Goal: Information Seeking & Learning: Learn about a topic

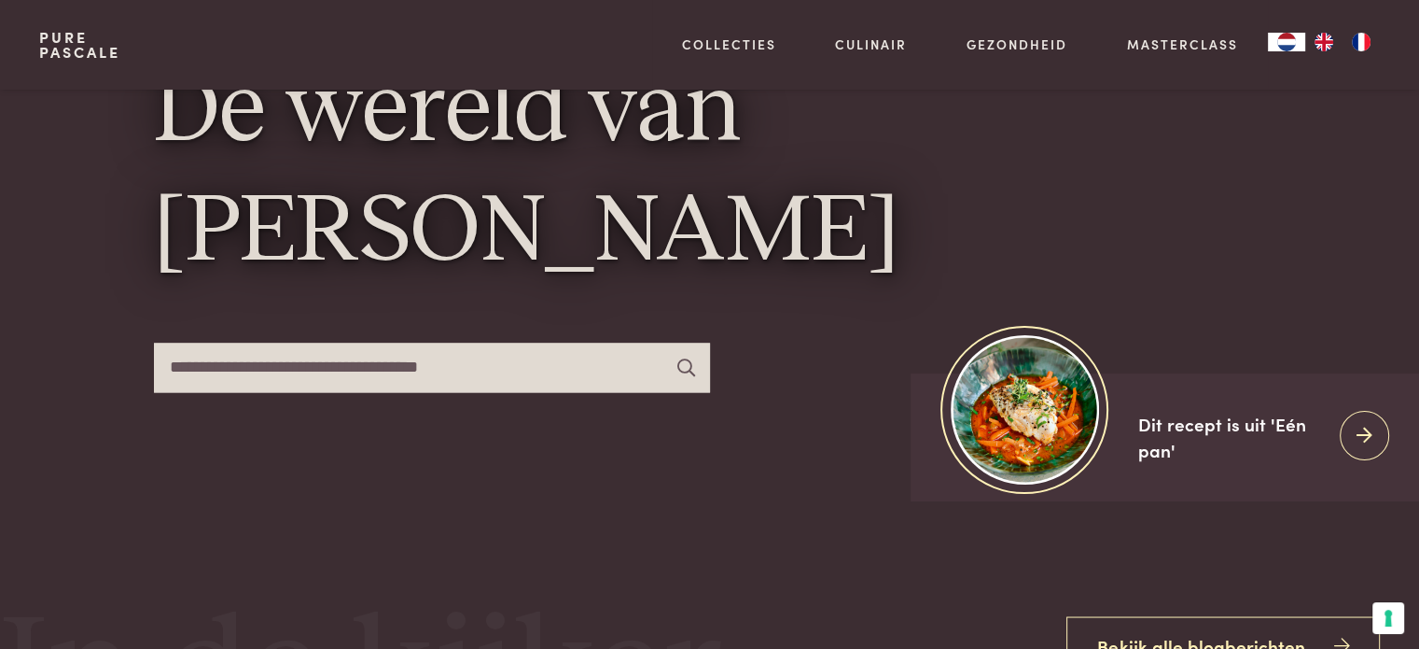
scroll to position [93, 0]
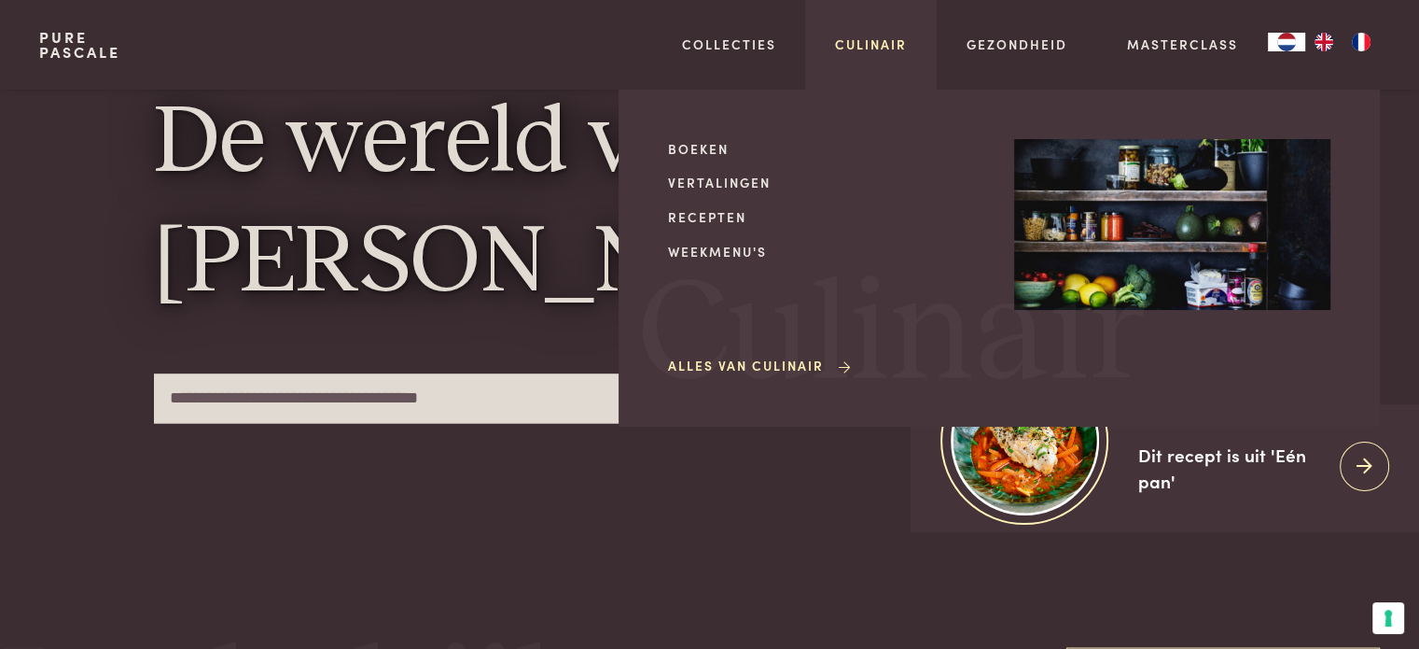
click at [862, 42] on link "Culinair" at bounding box center [871, 45] width 72 height 20
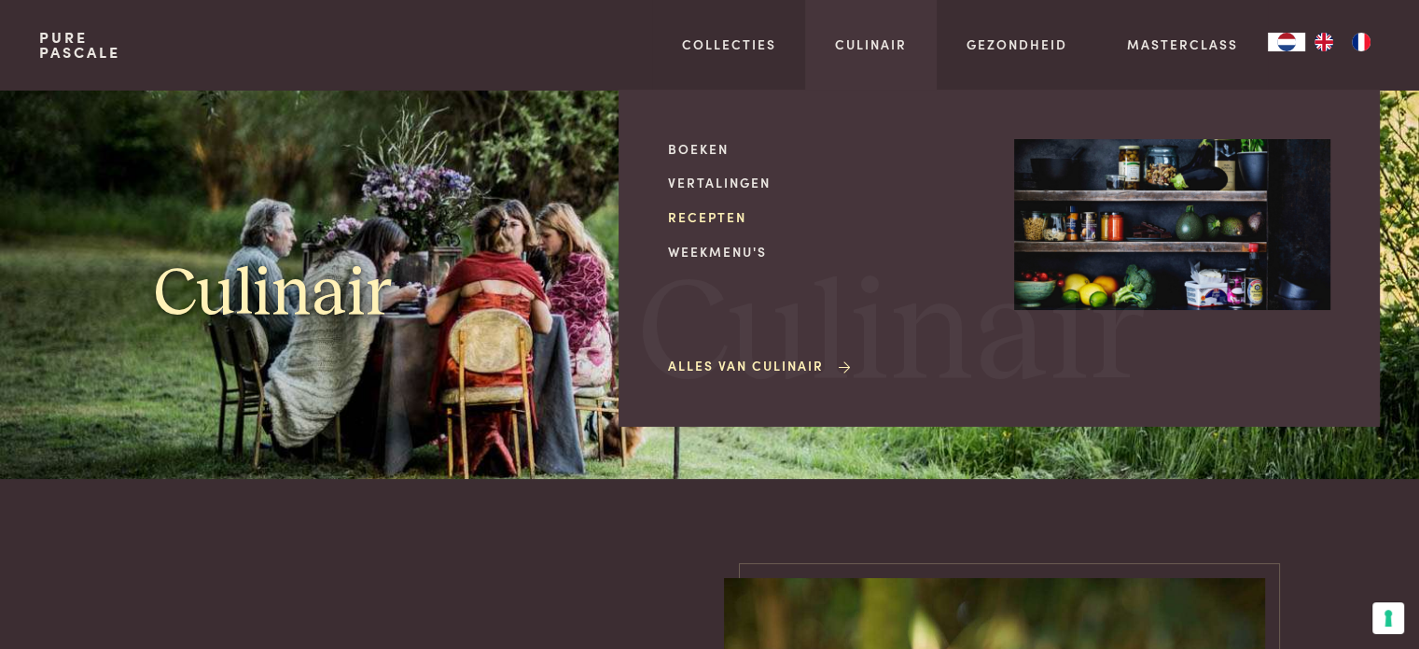
click at [717, 209] on link "Recepten" at bounding box center [826, 217] width 316 height 20
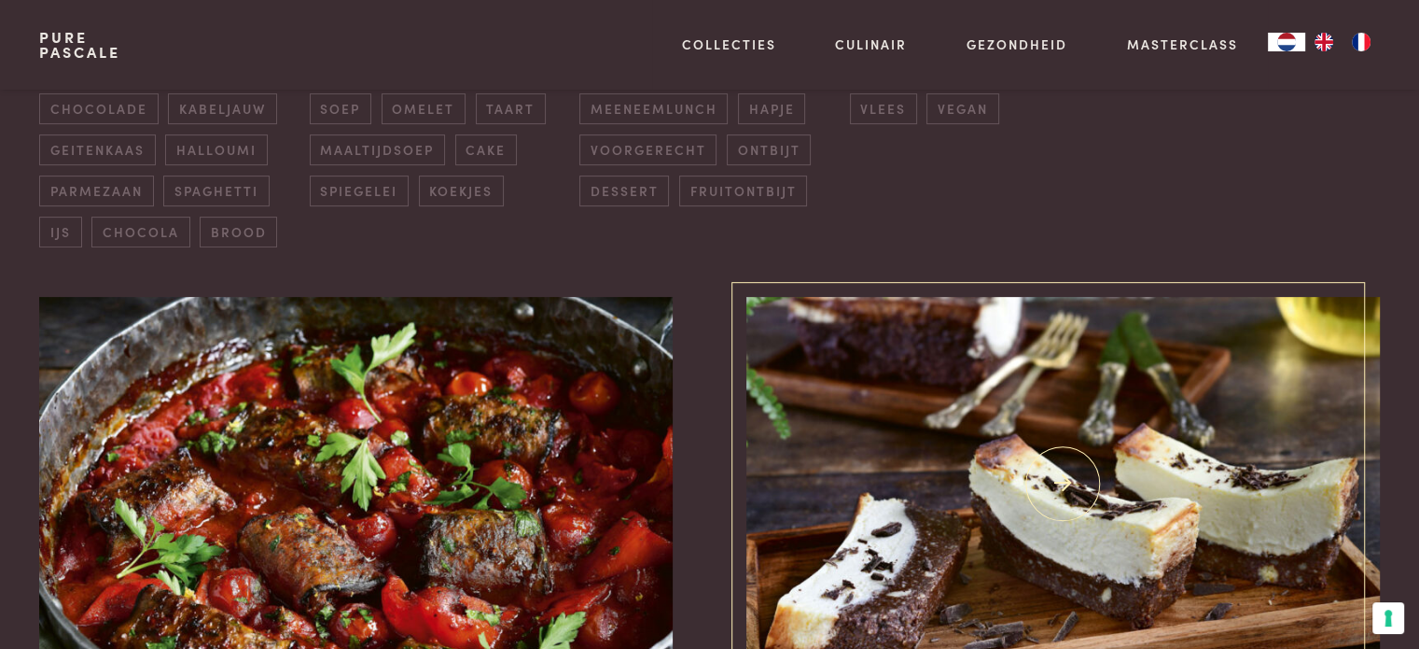
scroll to position [653, 0]
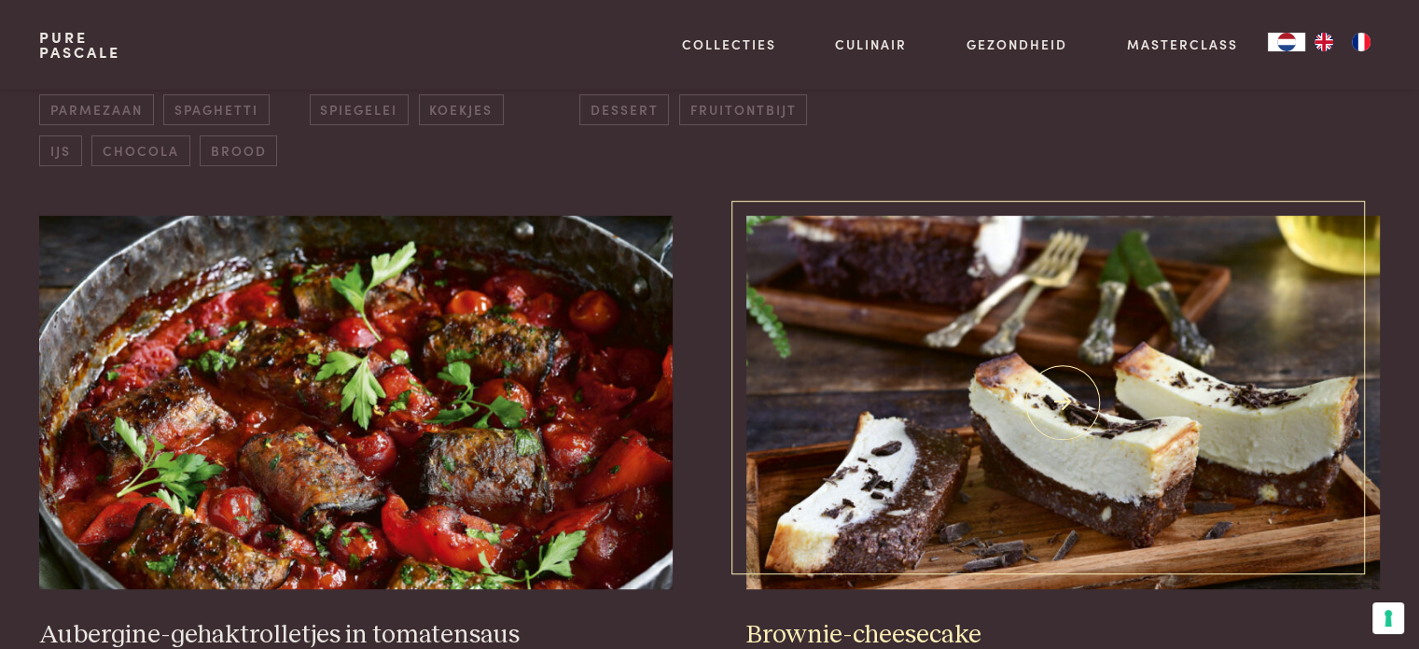
click at [927, 376] on img at bounding box center [1063, 402] width 633 height 373
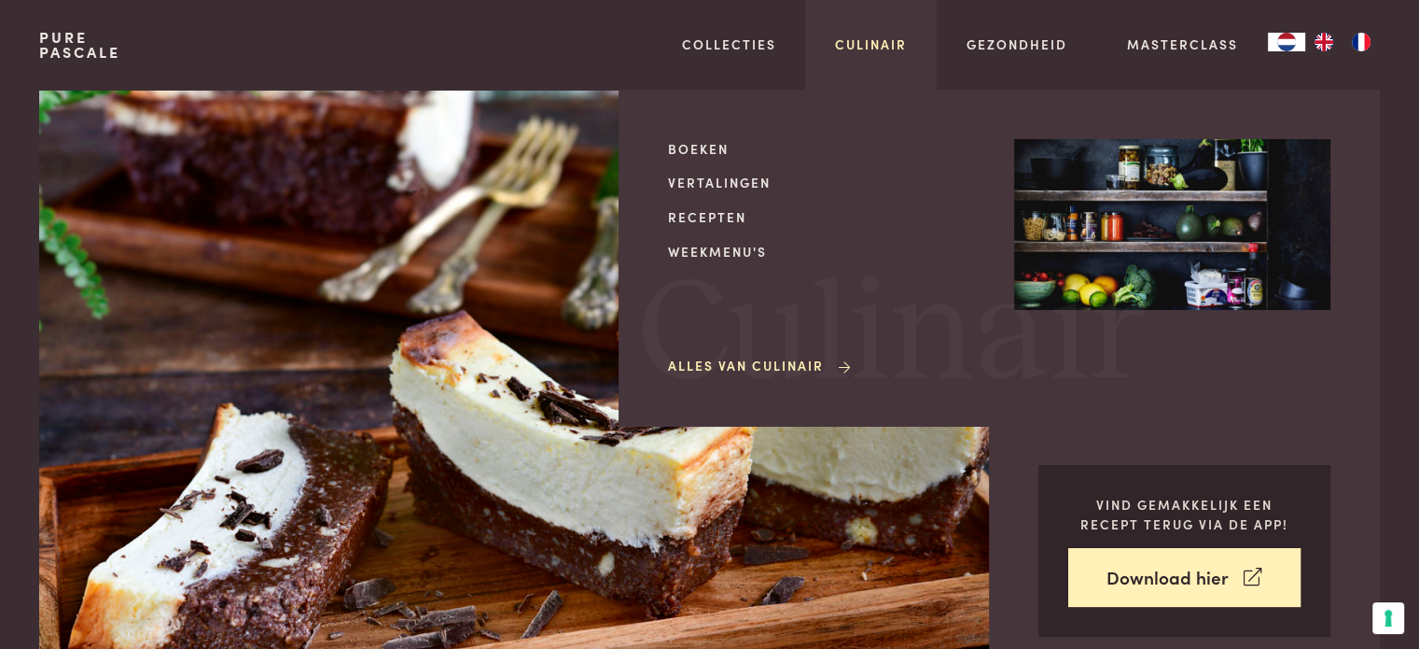
click at [871, 47] on link "Culinair" at bounding box center [871, 45] width 72 height 20
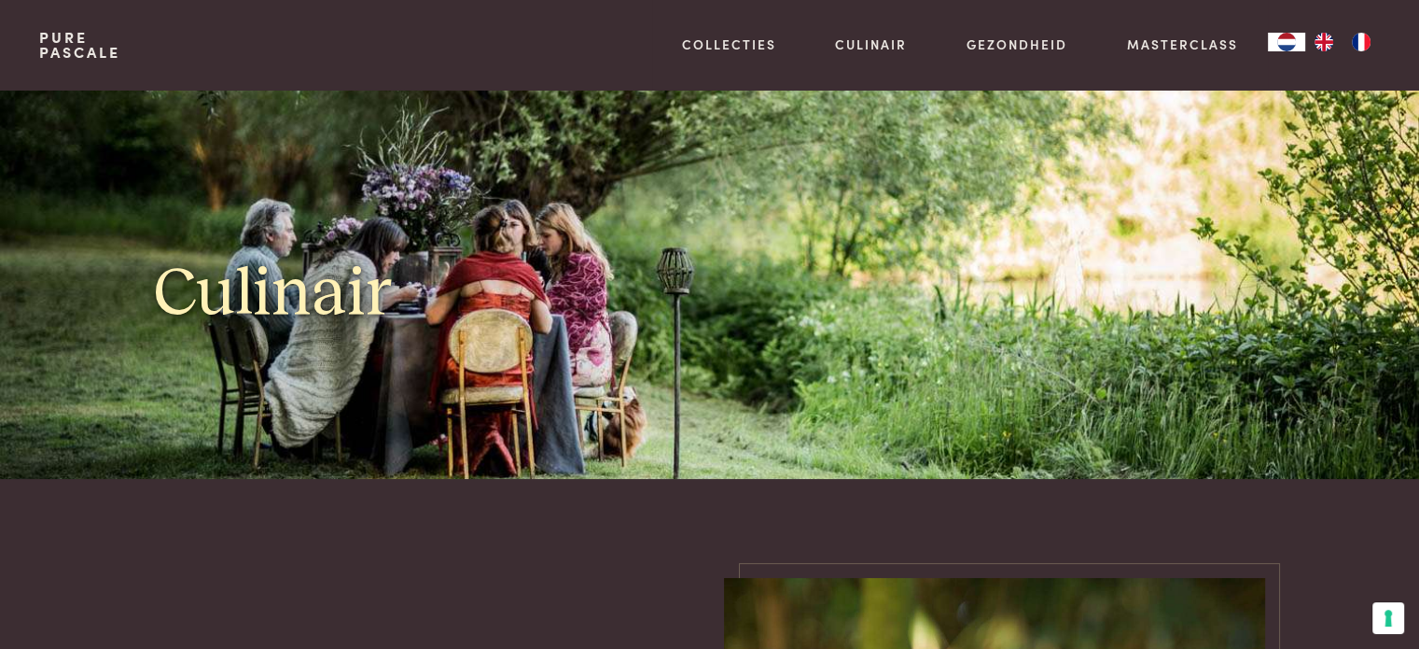
click at [390, 63] on div "Pure Pascale Collecties Kitchenware Tableware Bathroom Interior Inspiratie Alle…" at bounding box center [709, 45] width 1340 height 90
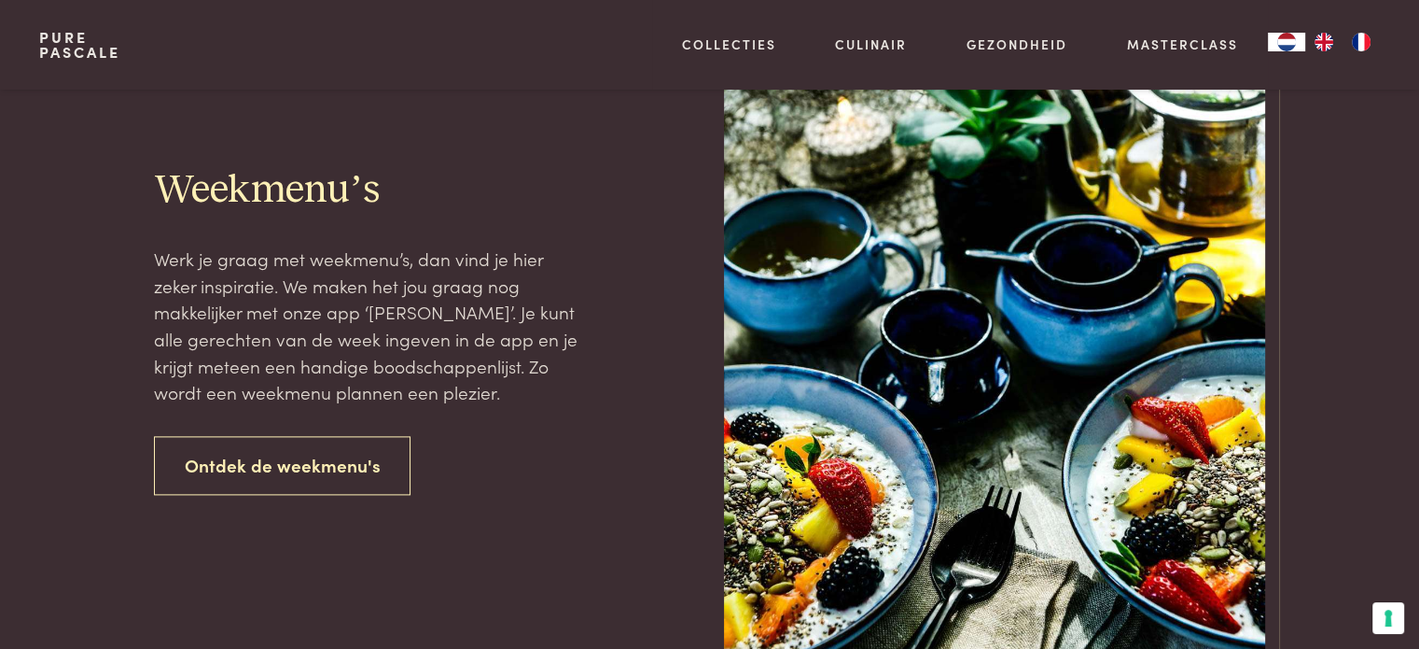
scroll to position [2426, 0]
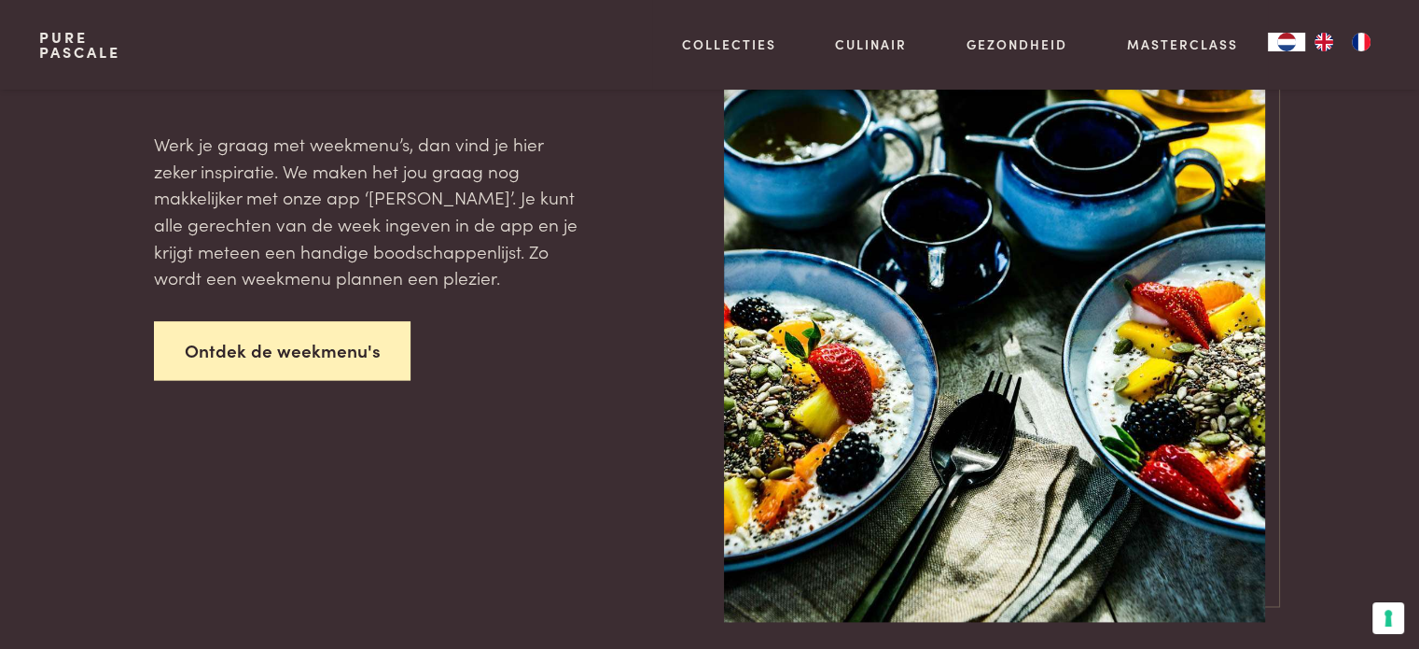
click at [231, 358] on link "Ontdek de weekmenu's" at bounding box center [283, 350] width 258 height 59
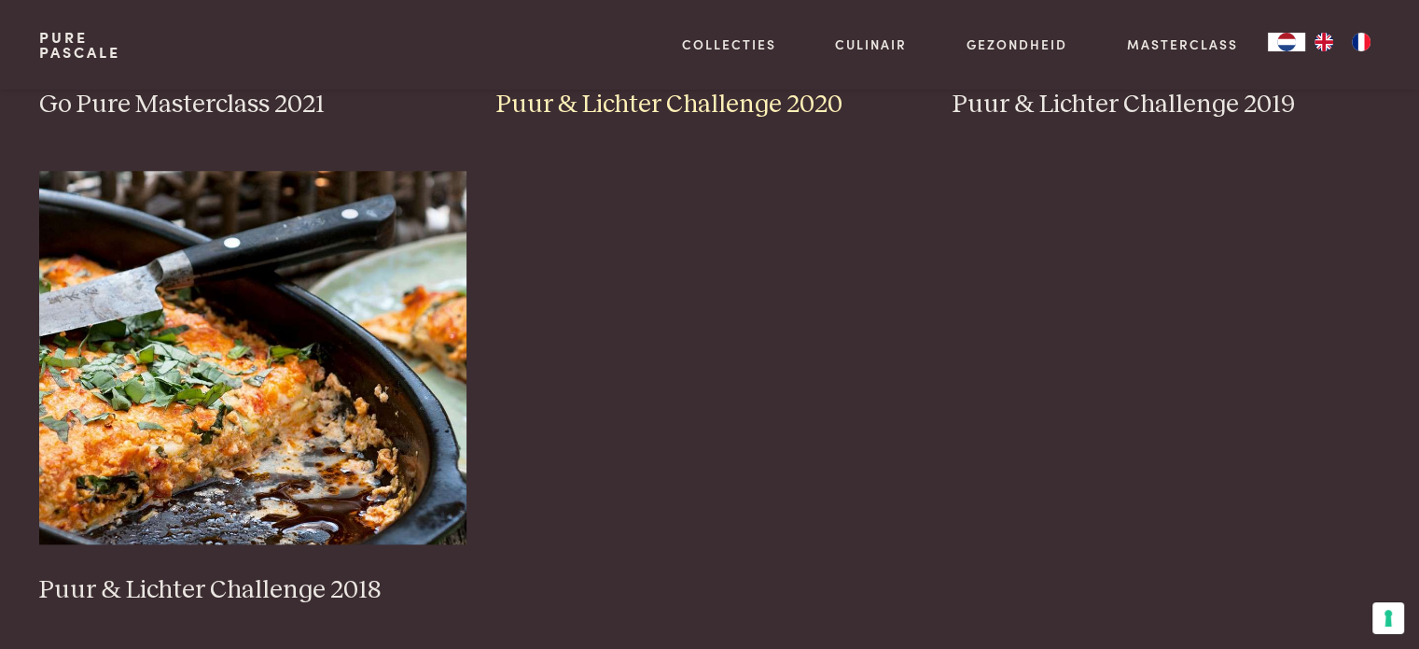
scroll to position [1867, 0]
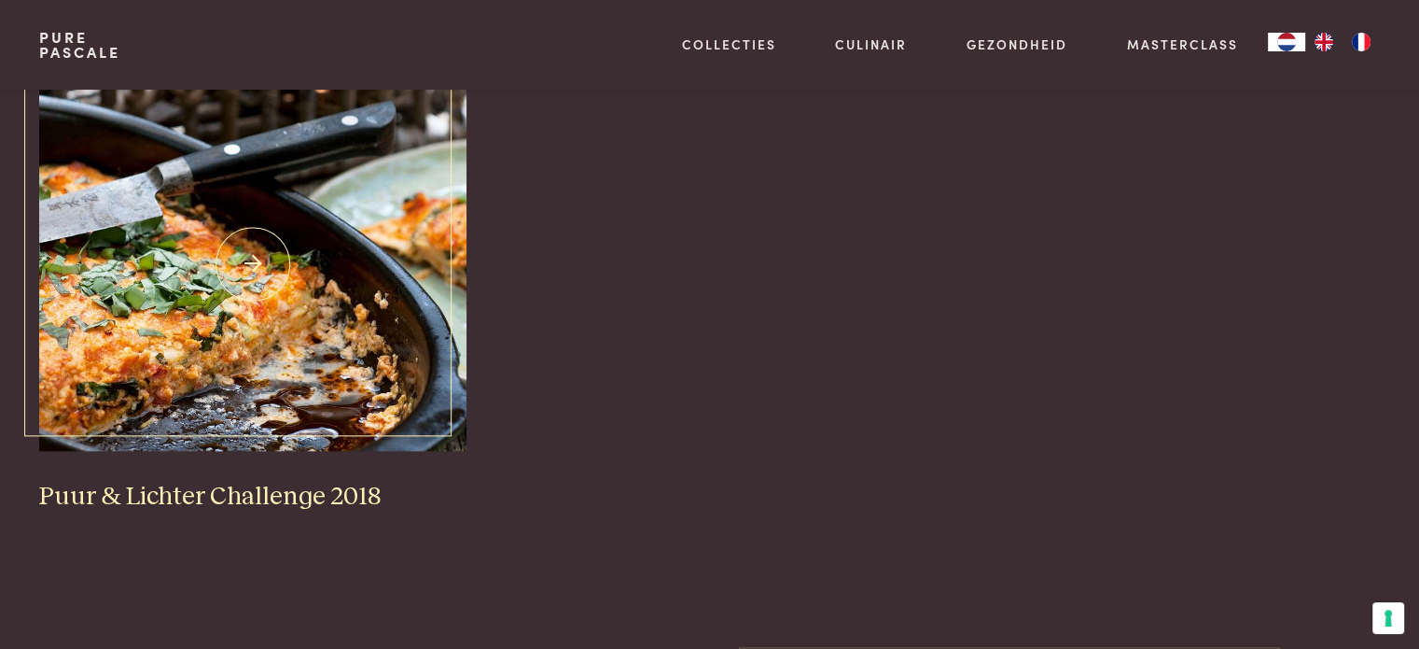
click at [263, 319] on img at bounding box center [252, 263] width 427 height 373
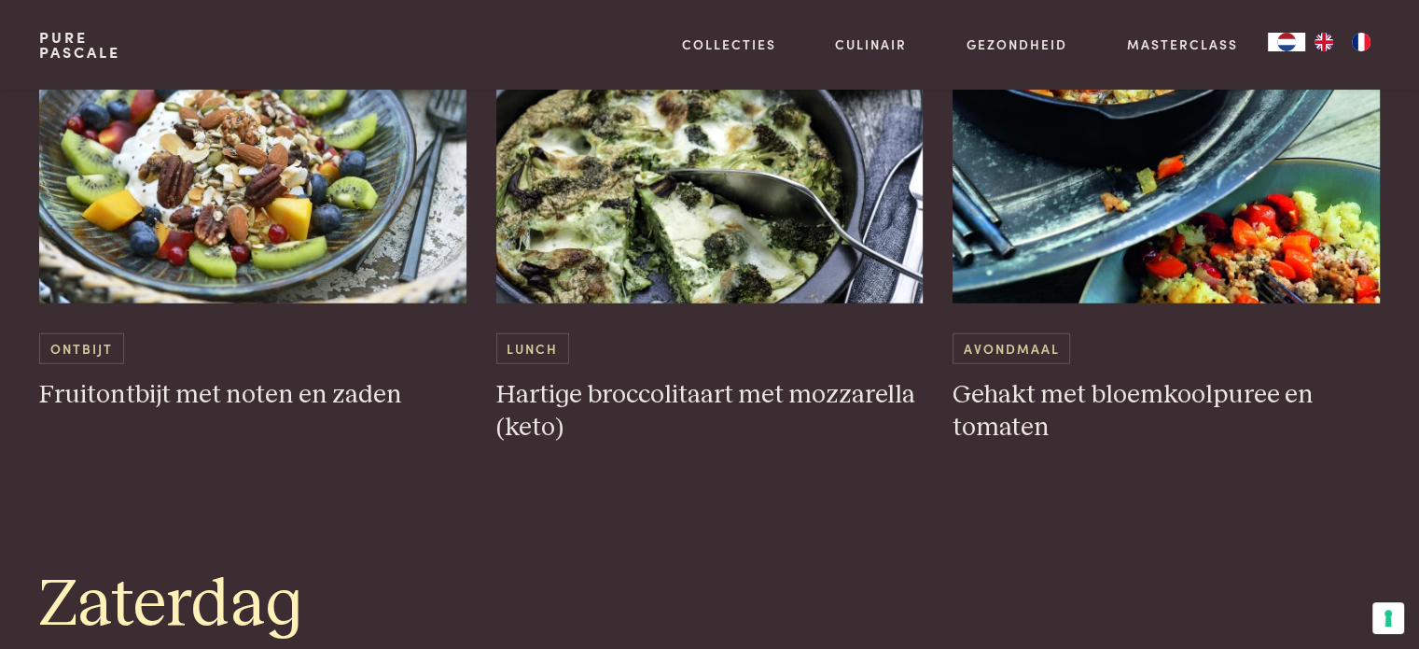
scroll to position [4853, 0]
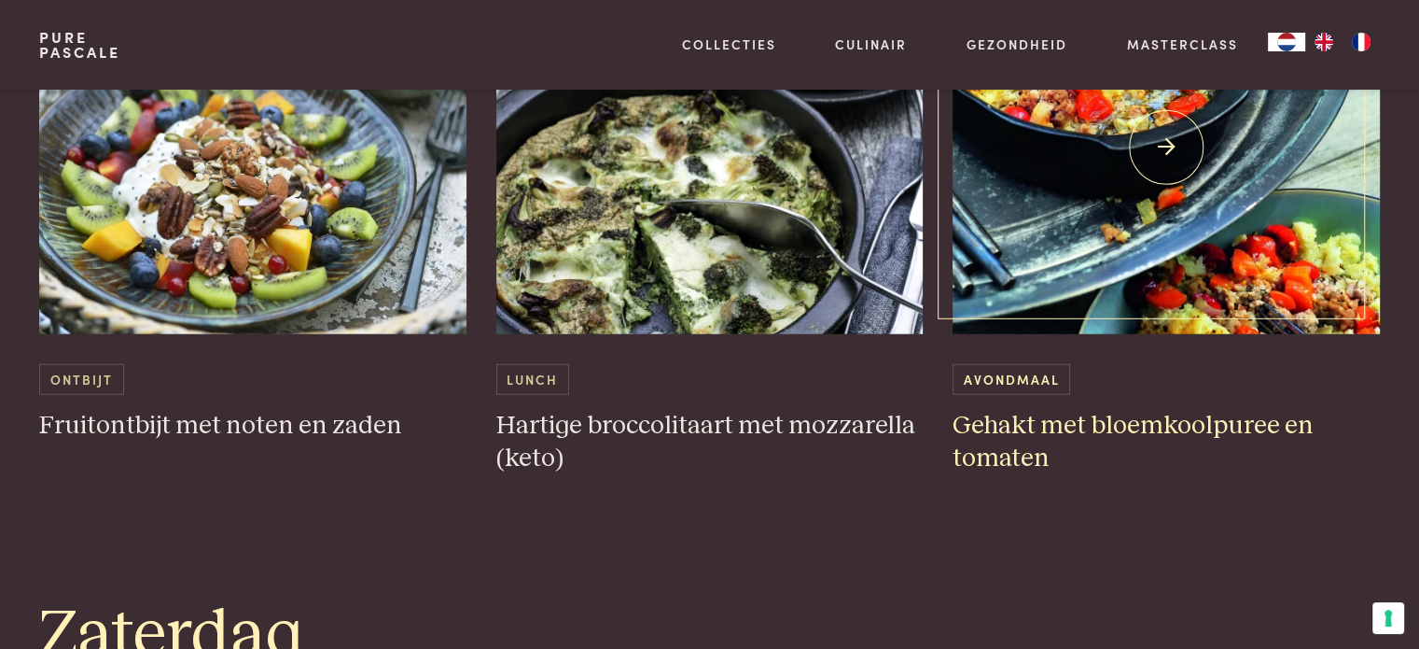
click at [1076, 227] on img at bounding box center [1166, 147] width 427 height 373
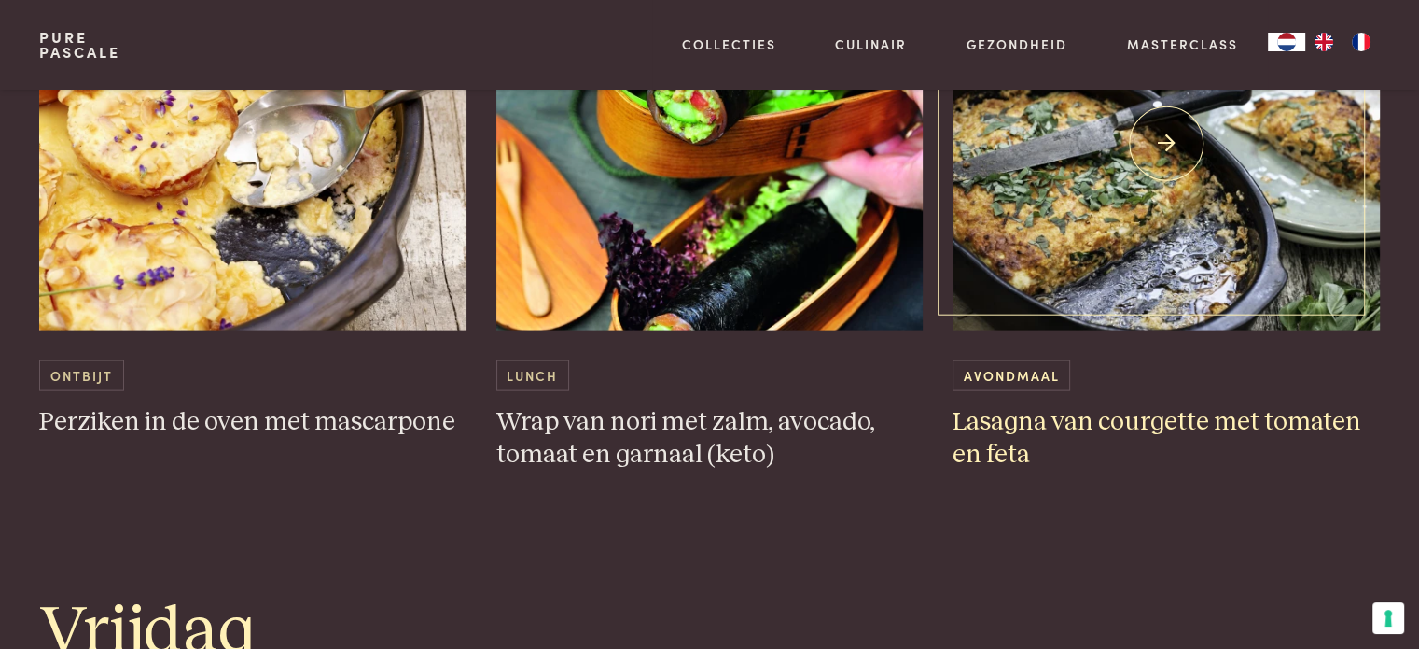
scroll to position [4106, 0]
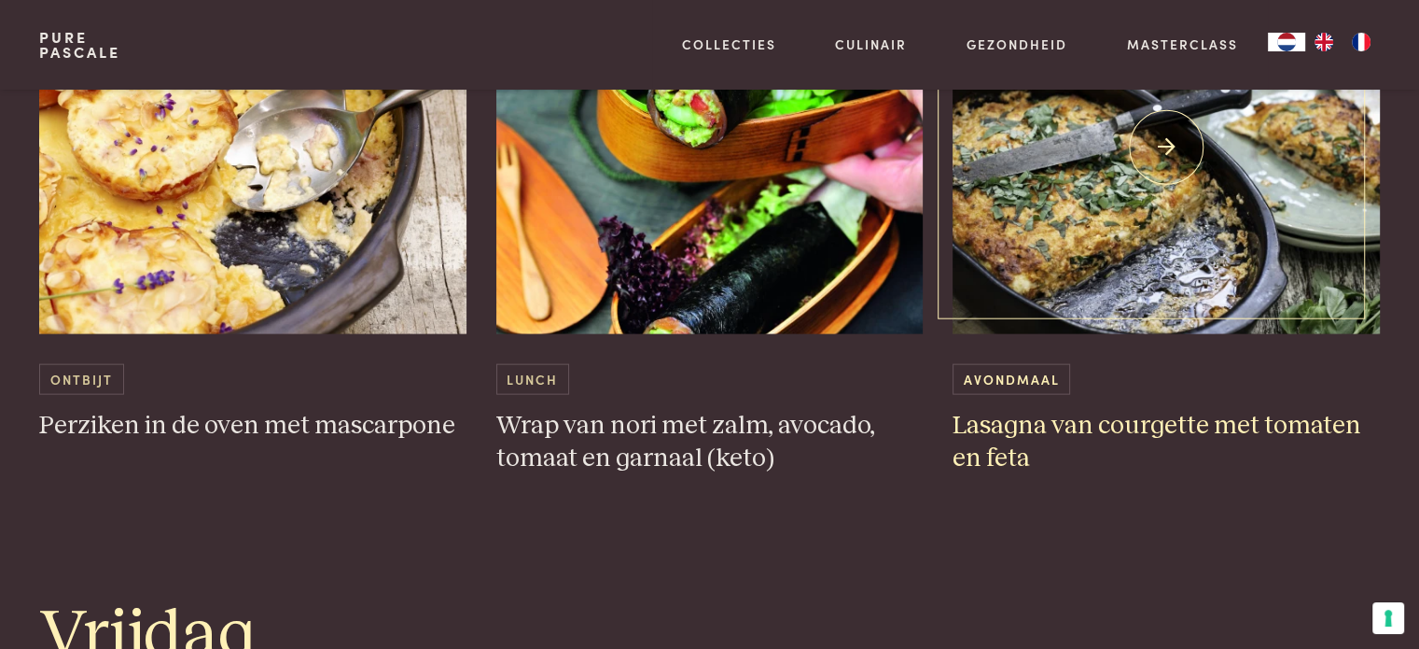
click at [1126, 421] on h3 "Lasagna van courgette met tomaten en feta" at bounding box center [1166, 442] width 427 height 64
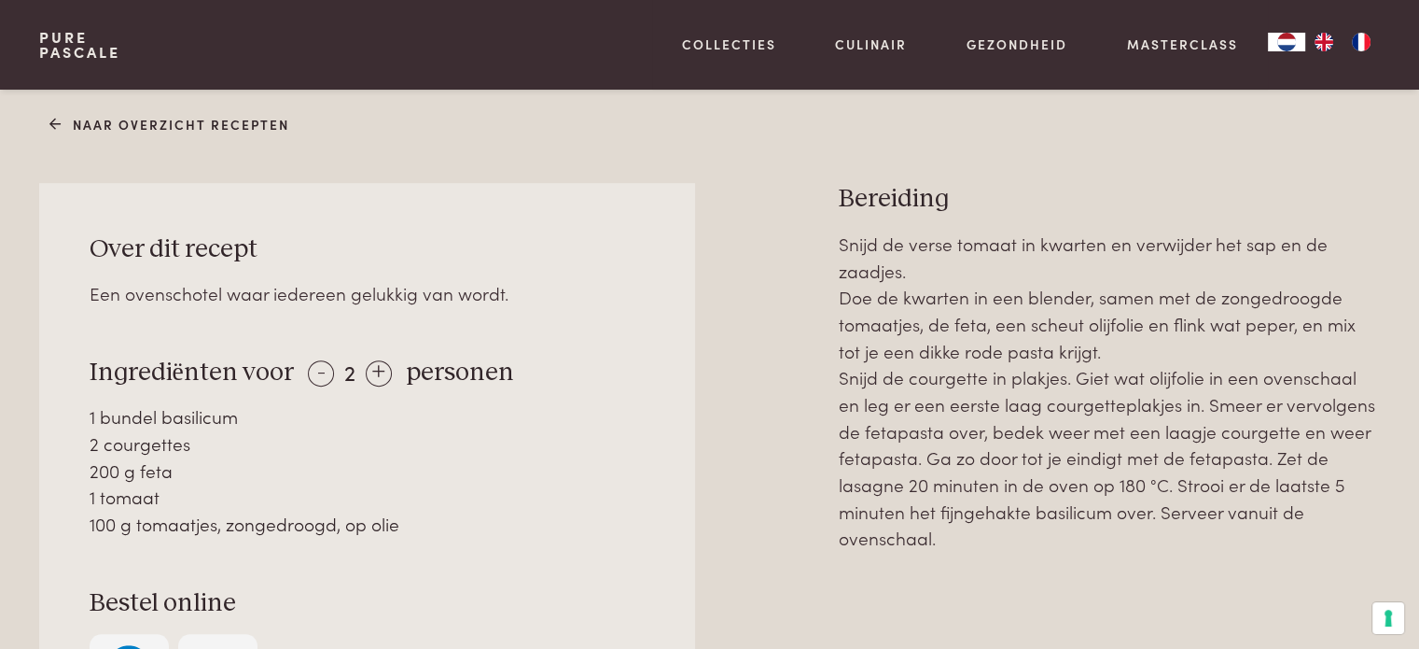
scroll to position [840, 0]
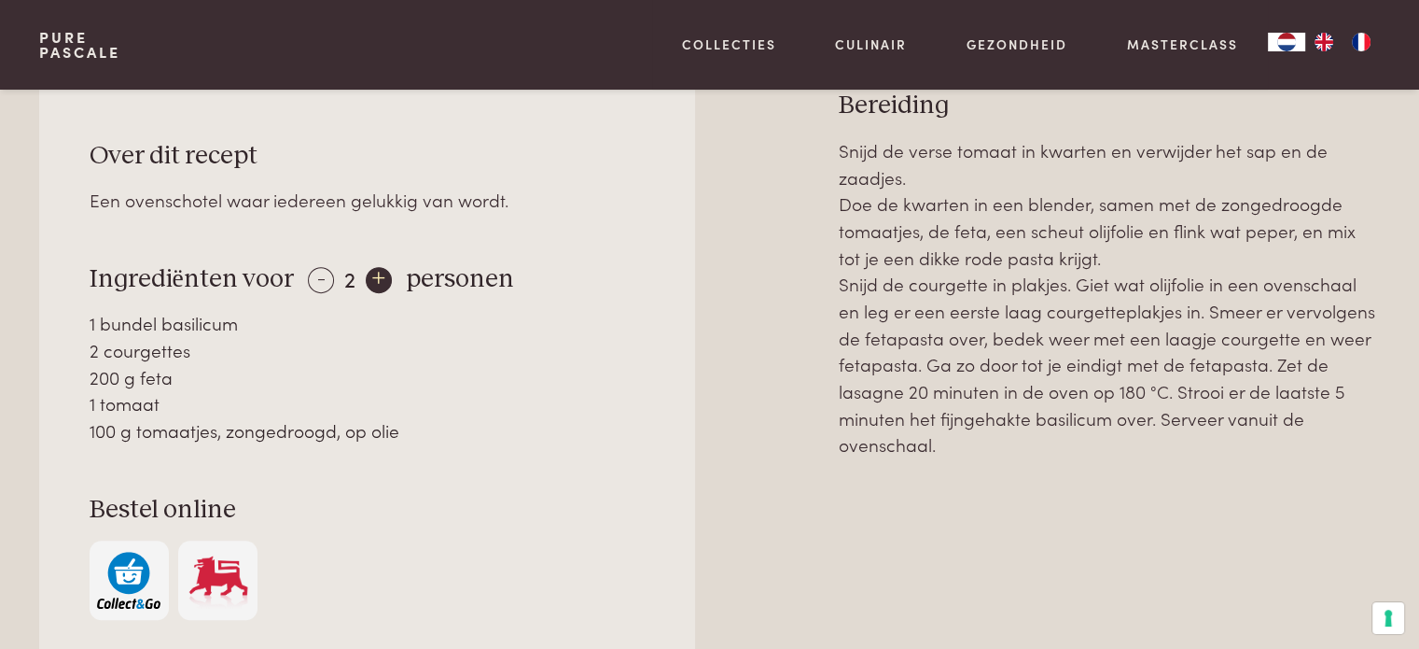
click at [376, 273] on div "+" at bounding box center [379, 280] width 26 height 26
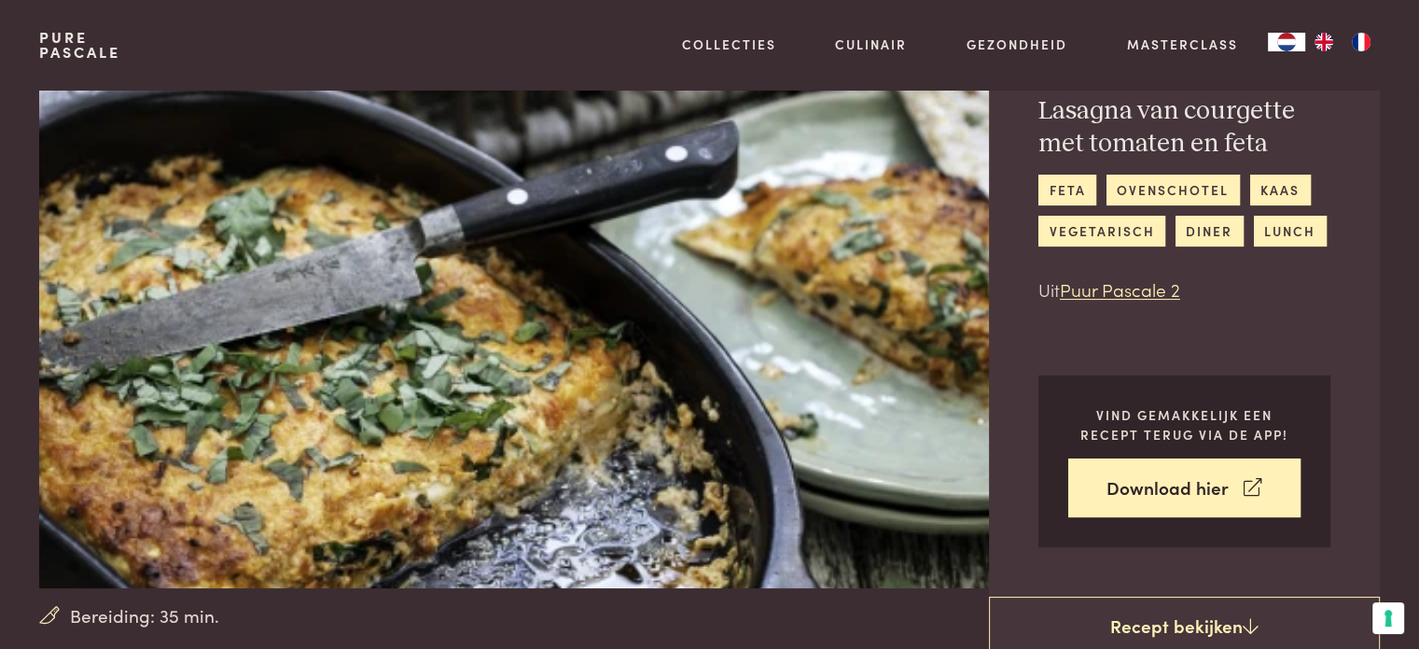
scroll to position [0, 0]
